Goal: Information Seeking & Learning: Learn about a topic

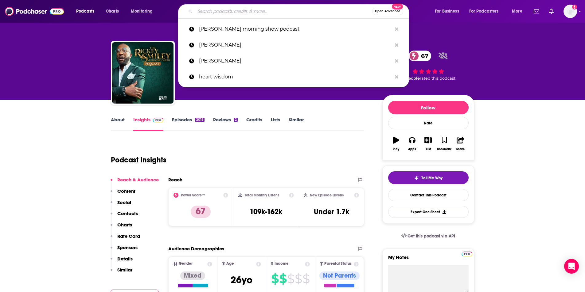
type input "Aspire with [PERSON_NAME]"
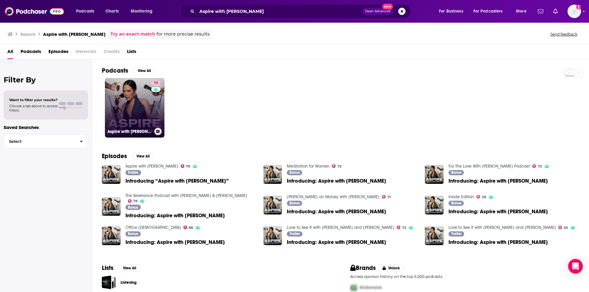
click at [138, 96] on link "79 Aspire with [PERSON_NAME]" at bounding box center [135, 108] width 60 height 60
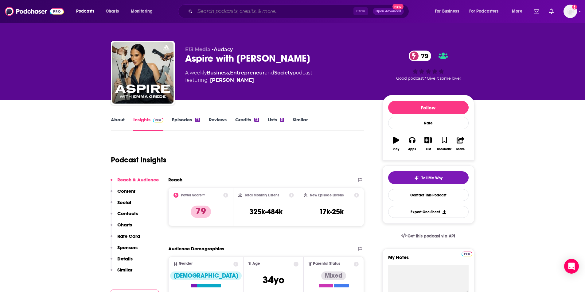
click at [204, 11] on input "Search podcasts, credits, & more..." at bounding box center [274, 11] width 158 height 10
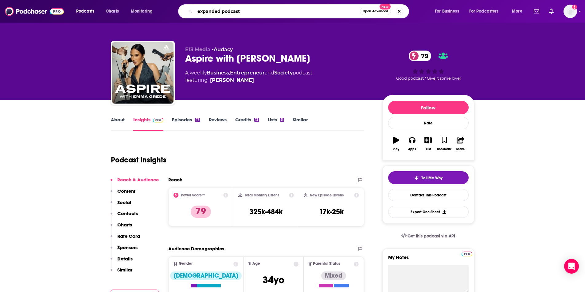
type input "expanded podcast"
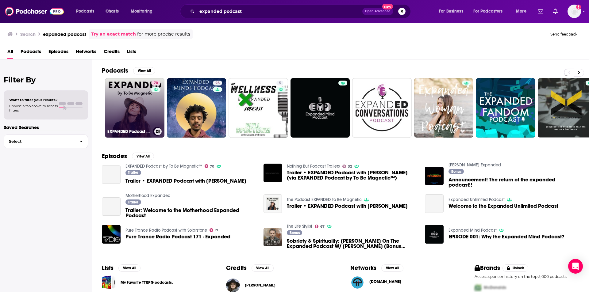
click at [137, 106] on link "70 EXPANDED Podcast by To Be Magnetic™" at bounding box center [135, 108] width 60 height 60
